Goal: Task Accomplishment & Management: Complete application form

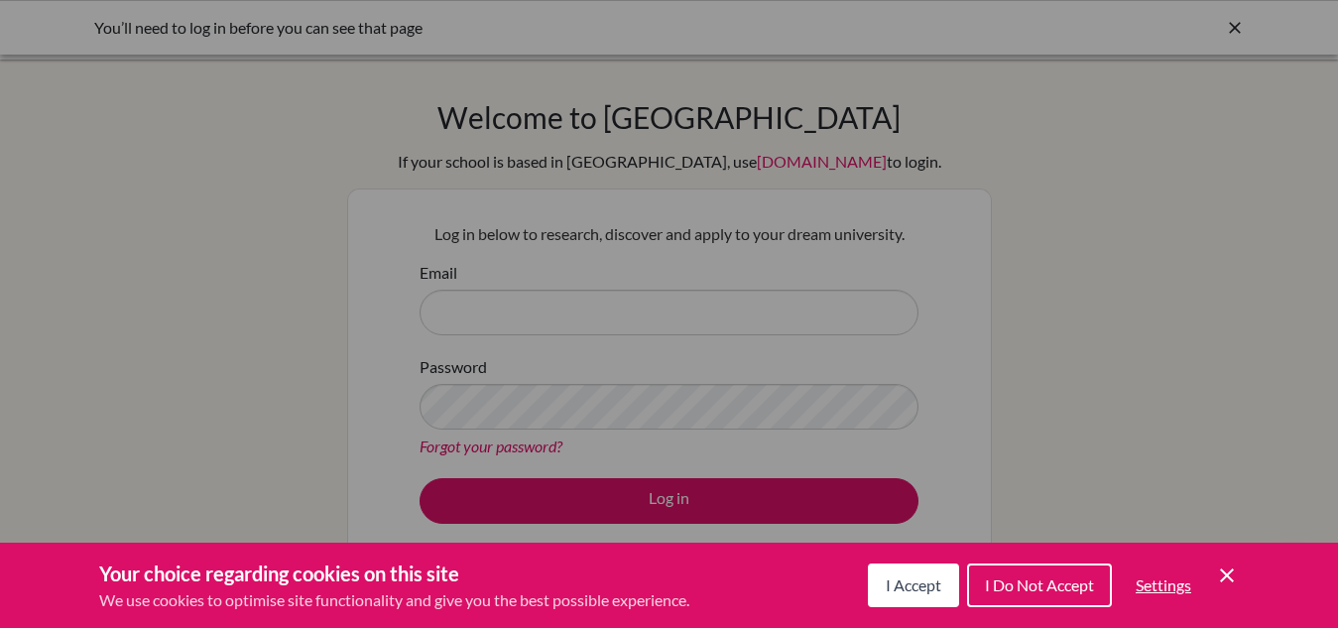
click at [912, 584] on span "I Accept" at bounding box center [914, 584] width 56 height 19
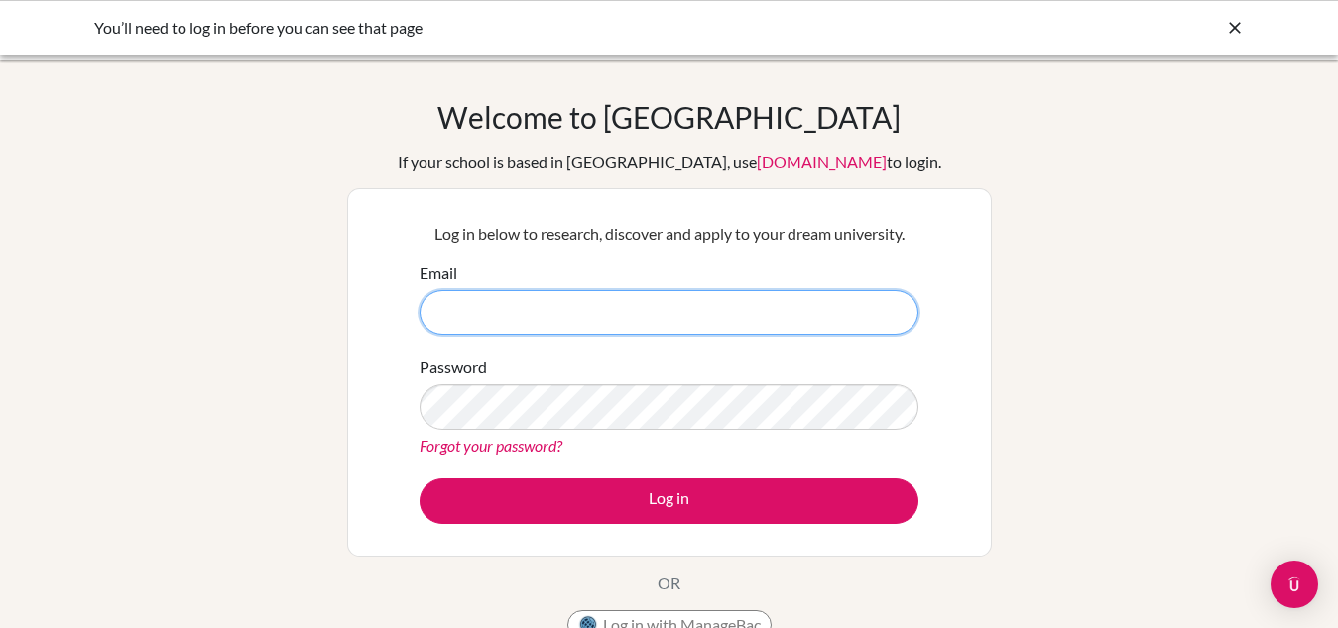
click at [539, 331] on input "Email" at bounding box center [669, 313] width 499 height 46
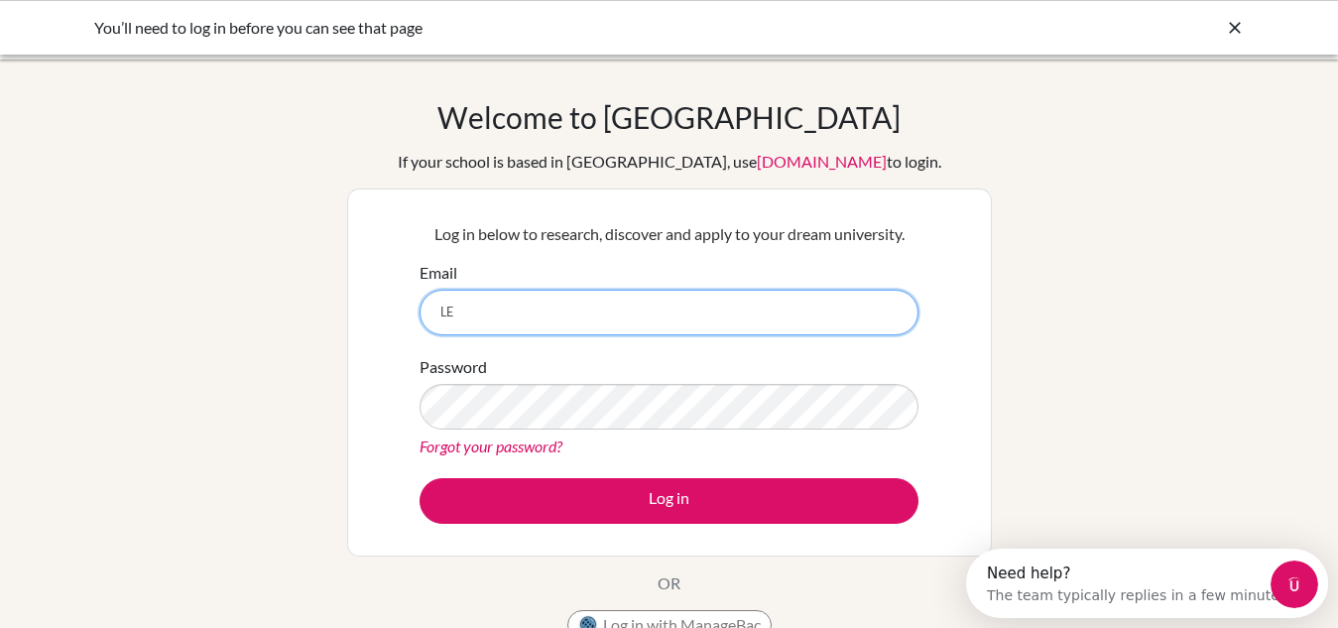
type input "L"
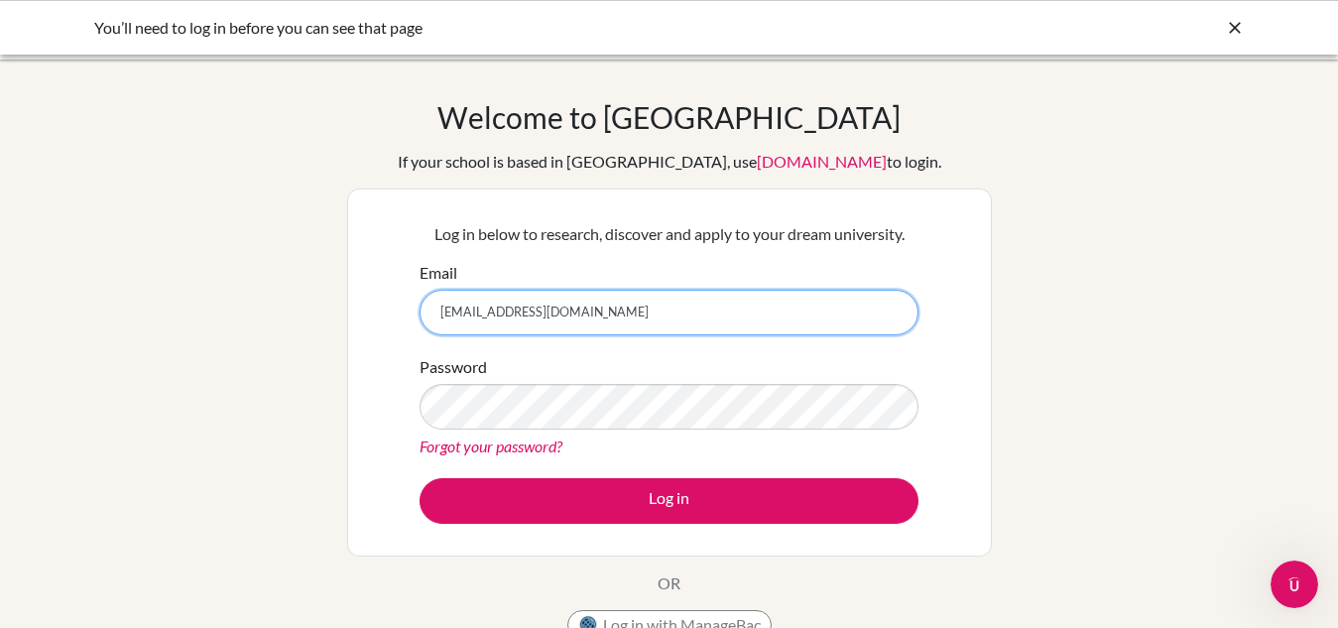
type input "[EMAIL_ADDRESS][DOMAIN_NAME]"
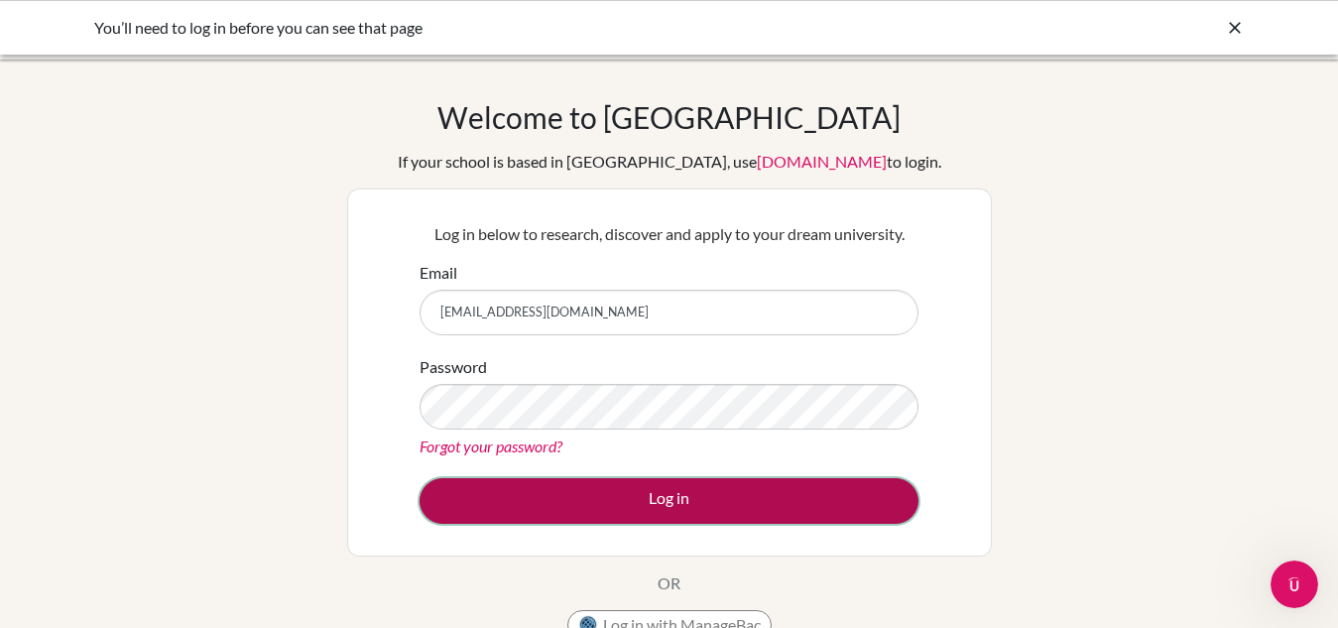
click at [608, 492] on button "Log in" at bounding box center [669, 501] width 499 height 46
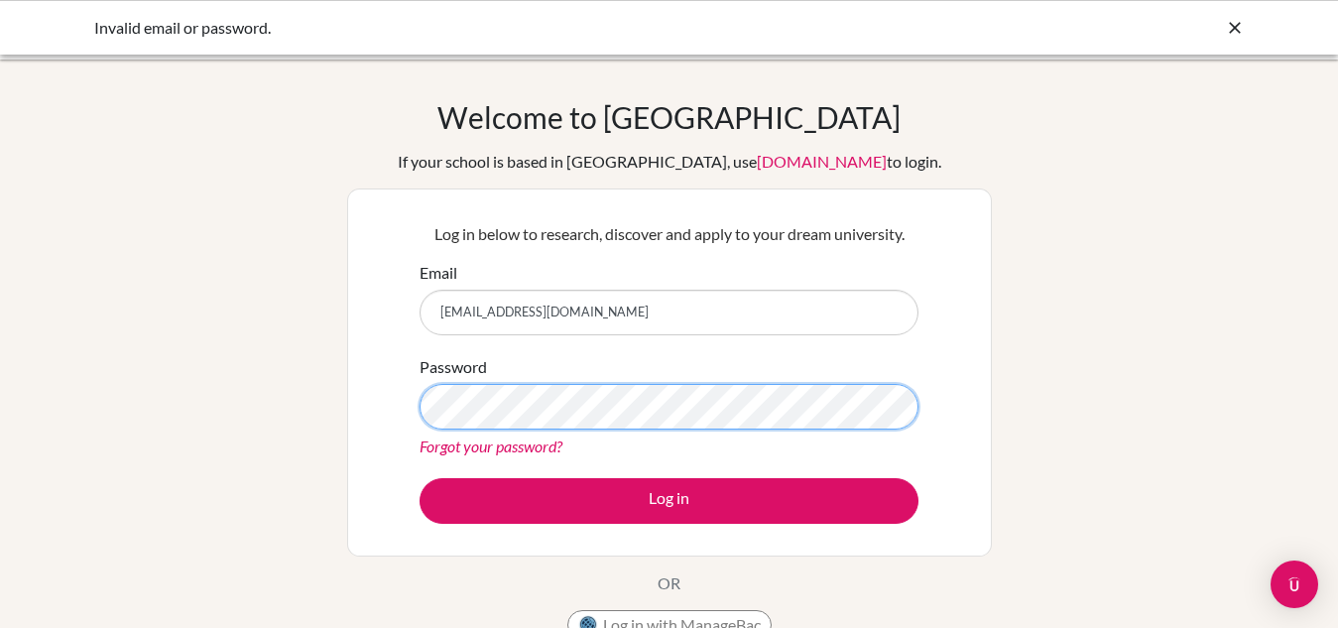
click at [420, 478] on button "Log in" at bounding box center [669, 501] width 499 height 46
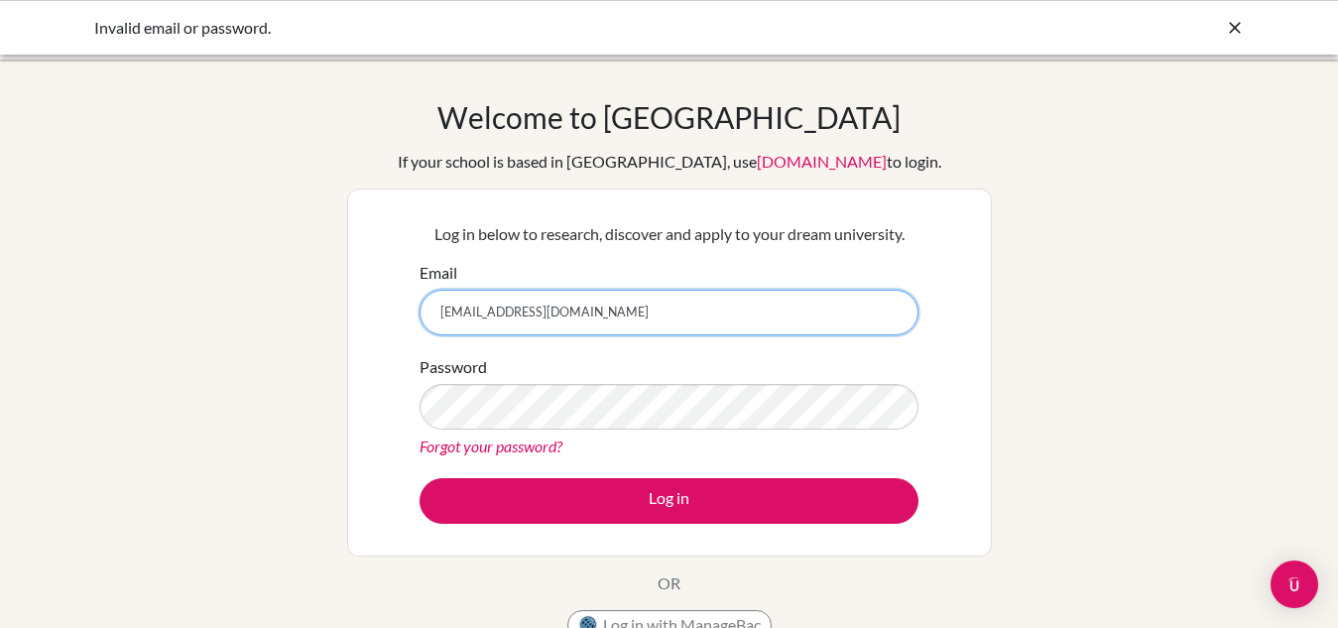
click at [448, 317] on input "[EMAIL_ADDRESS][DOMAIN_NAME]" at bounding box center [669, 313] width 499 height 46
type input "leenarashel@gmail.com"
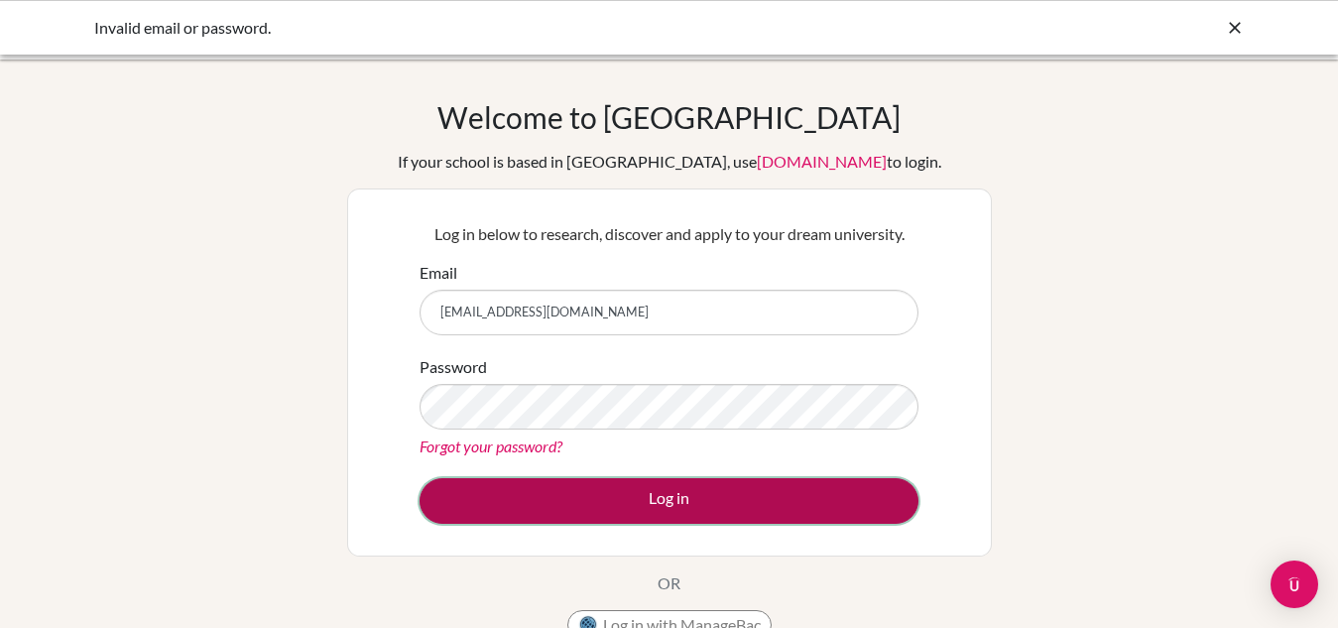
click at [651, 508] on button "Log in" at bounding box center [669, 501] width 499 height 46
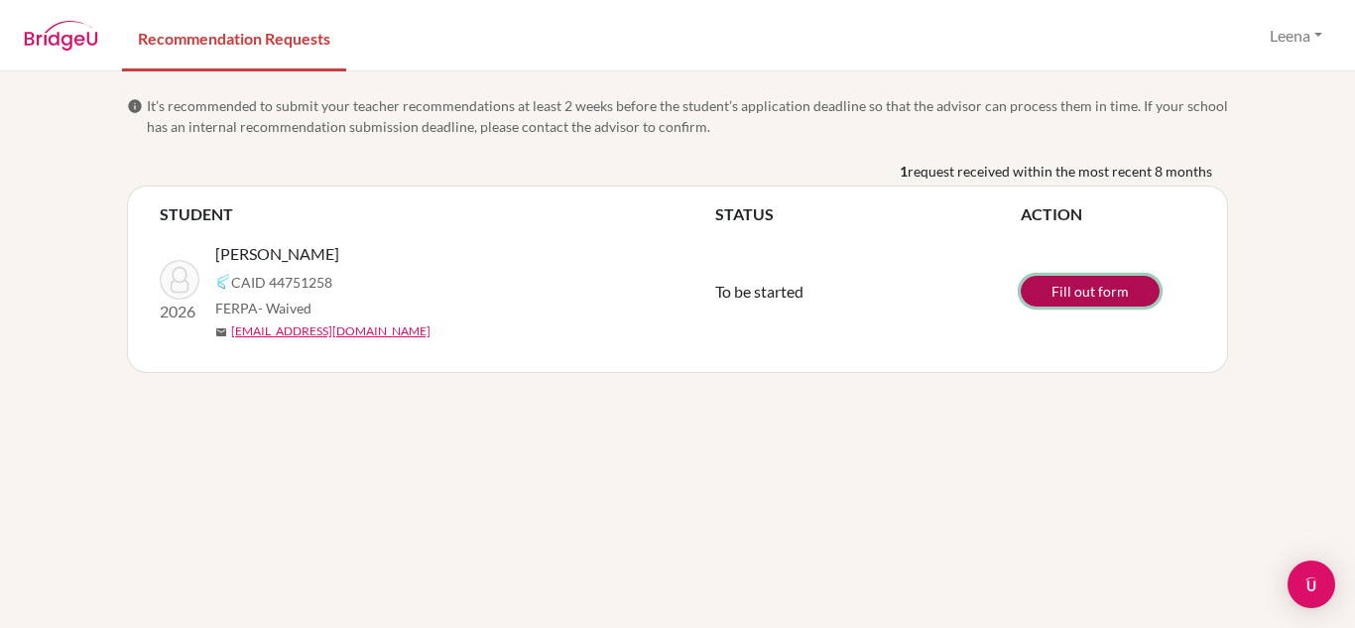
click at [1060, 298] on link "Fill out form" at bounding box center [1090, 291] width 139 height 31
click at [1099, 292] on link "Fill out form" at bounding box center [1090, 291] width 139 height 31
click at [1095, 290] on link "Fill out form" at bounding box center [1090, 291] width 139 height 31
